Goal: Task Accomplishment & Management: Complete application form

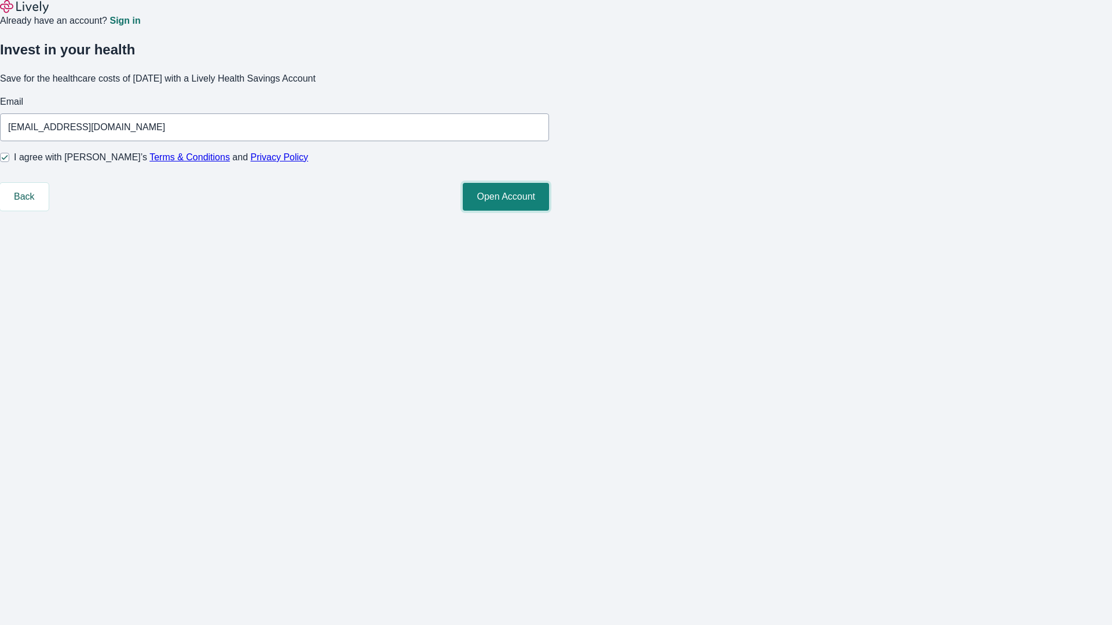
click at [549, 211] on button "Open Account" at bounding box center [506, 197] width 86 height 28
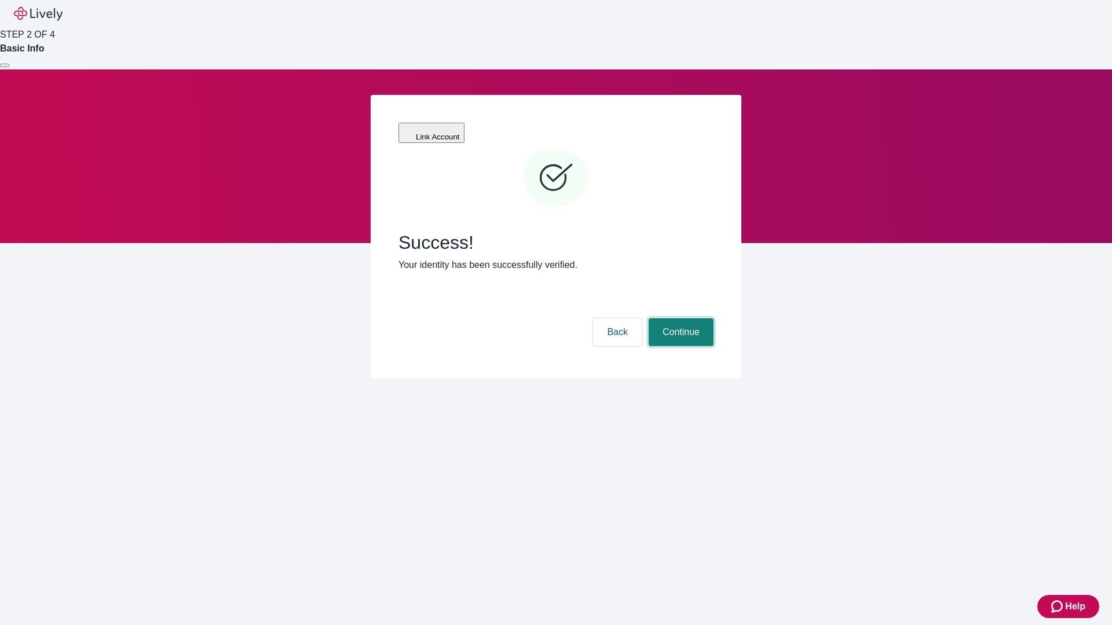
click at [679, 319] on button "Continue" at bounding box center [681, 333] width 65 height 28
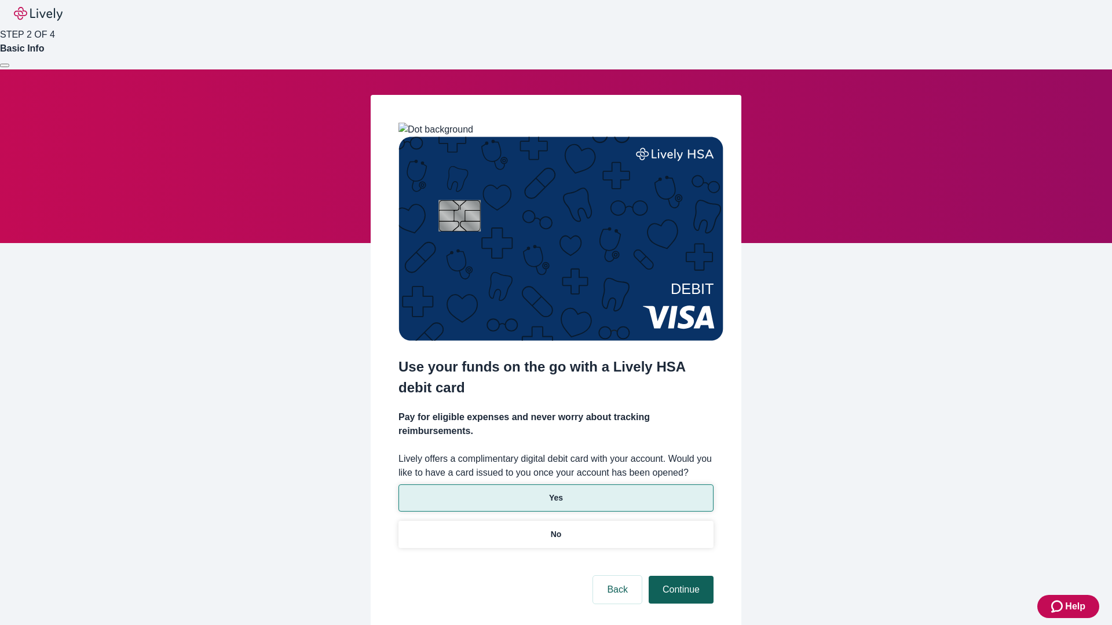
click at [555, 492] on p "Yes" at bounding box center [556, 498] width 14 height 12
click at [679, 576] on button "Continue" at bounding box center [681, 590] width 65 height 28
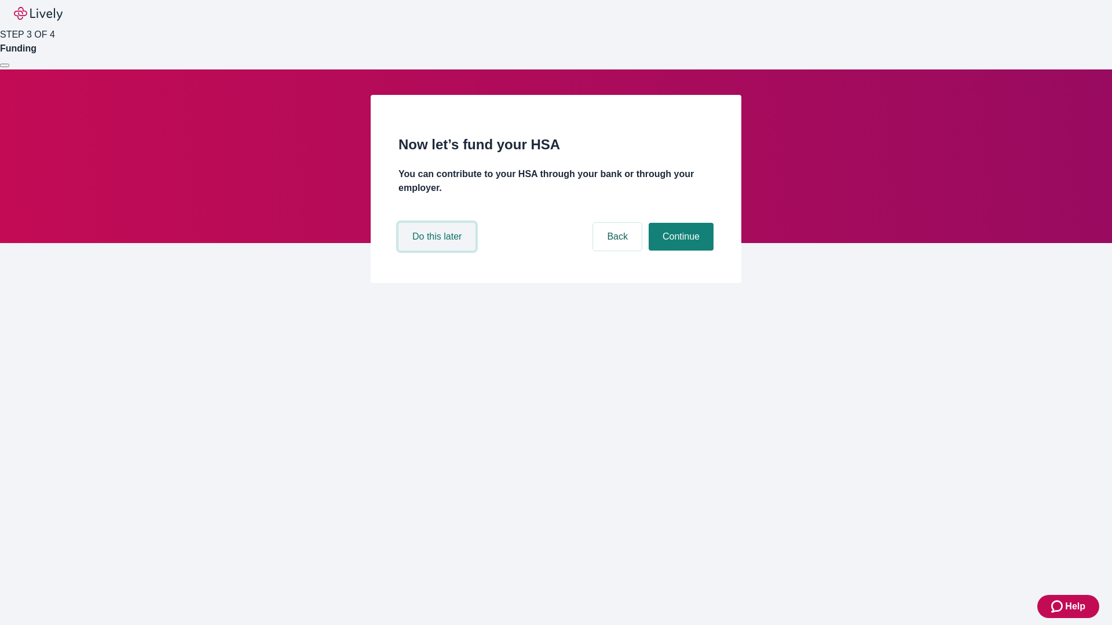
click at [438, 251] on button "Do this later" at bounding box center [436, 237] width 77 height 28
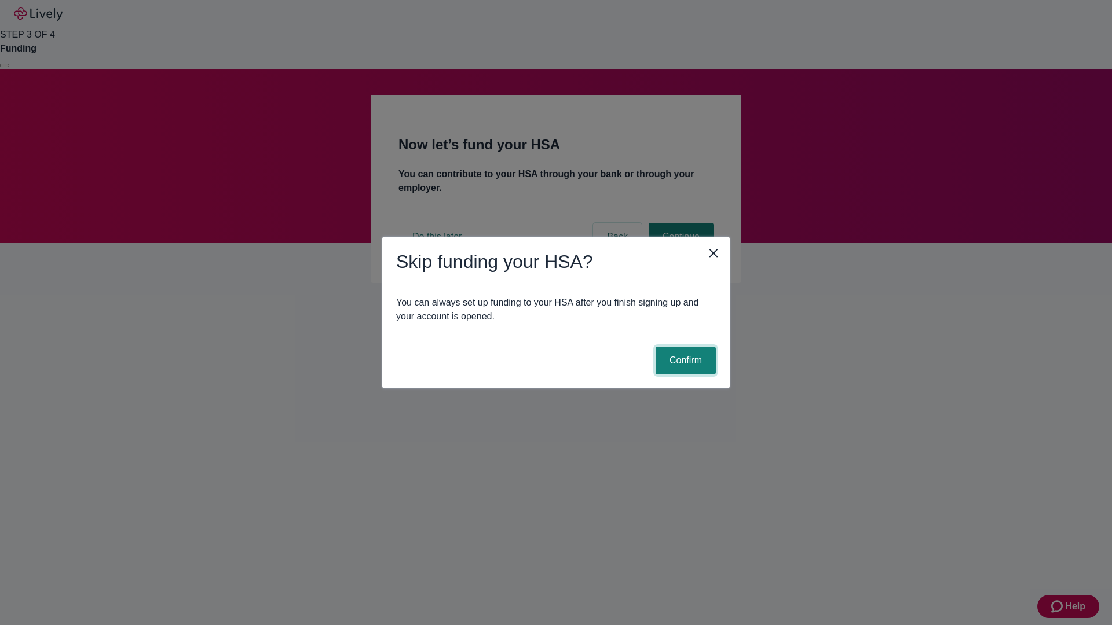
click at [684, 361] on button "Confirm" at bounding box center [686, 361] width 60 height 28
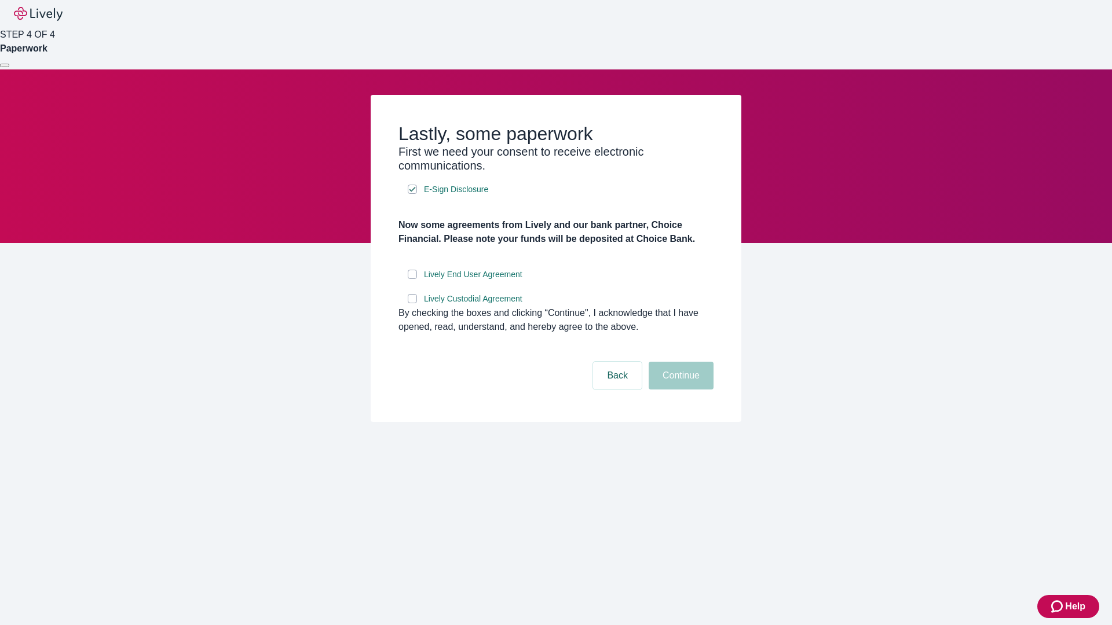
click at [412, 279] on input "Lively End User Agreement" at bounding box center [412, 274] width 9 height 9
checkbox input "true"
click at [412, 303] on input "Lively Custodial Agreement" at bounding box center [412, 298] width 9 height 9
checkbox input "true"
click at [679, 390] on button "Continue" at bounding box center [681, 376] width 65 height 28
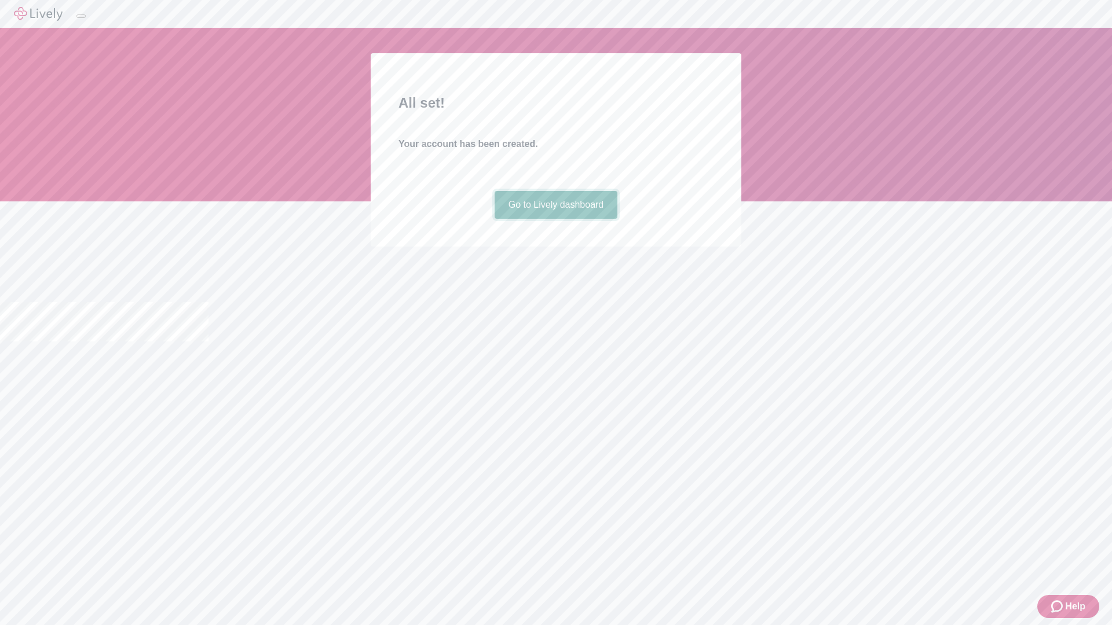
click at [555, 219] on link "Go to Lively dashboard" at bounding box center [556, 205] width 123 height 28
